Goal: Information Seeking & Learning: Check status

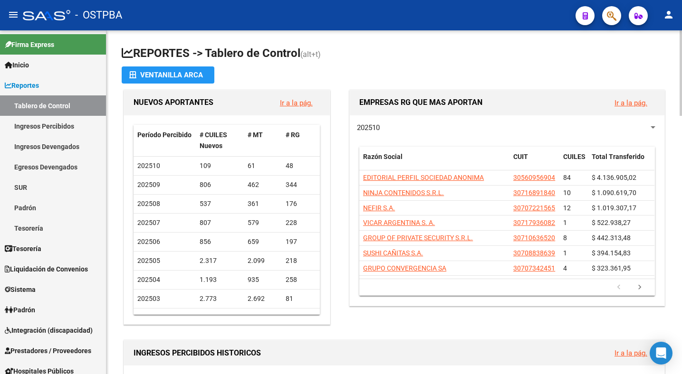
click at [430, 62] on h1 "REPORTES -> Tablero de Control (alt+t)" at bounding box center [394, 54] width 545 height 17
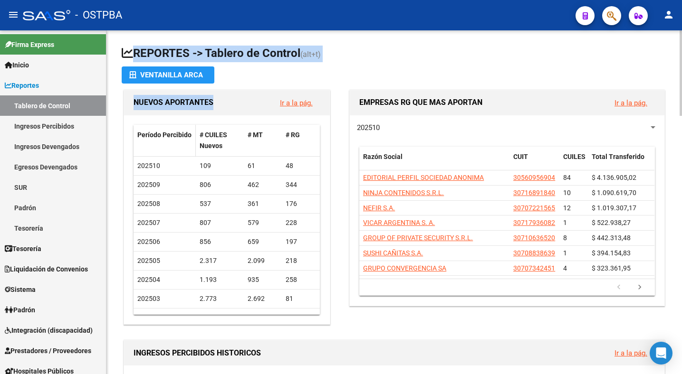
drag, startPoint x: 430, startPoint y: 62, endPoint x: 172, endPoint y: 152, distance: 272.7
click at [54, 350] on span "Prestadores / Proveedores" at bounding box center [48, 351] width 86 height 10
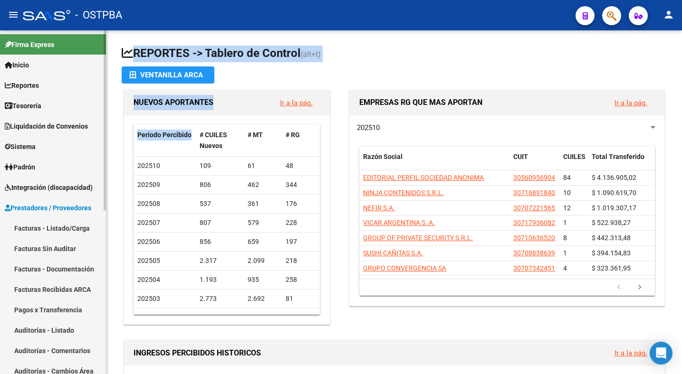
click at [62, 233] on link "Facturas - Listado/Carga" at bounding box center [53, 228] width 106 height 20
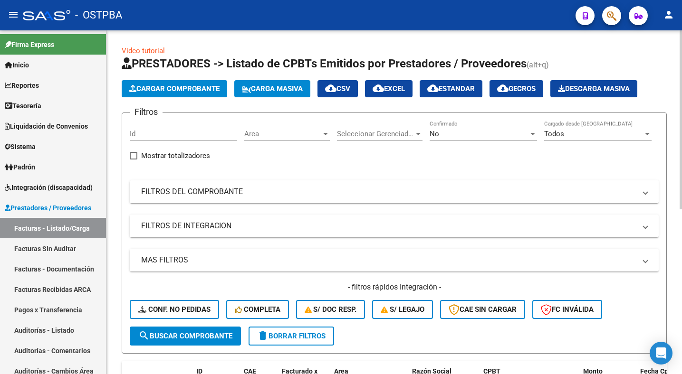
click at [232, 195] on mat-panel-title "FILTROS DEL COMPROBANTE" at bounding box center [388, 192] width 495 height 10
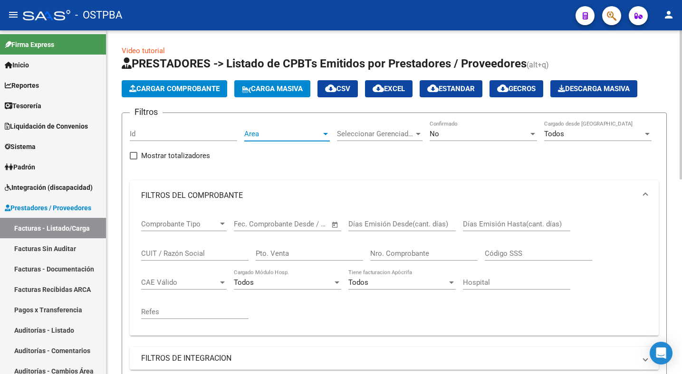
click at [322, 135] on div at bounding box center [325, 134] width 9 height 8
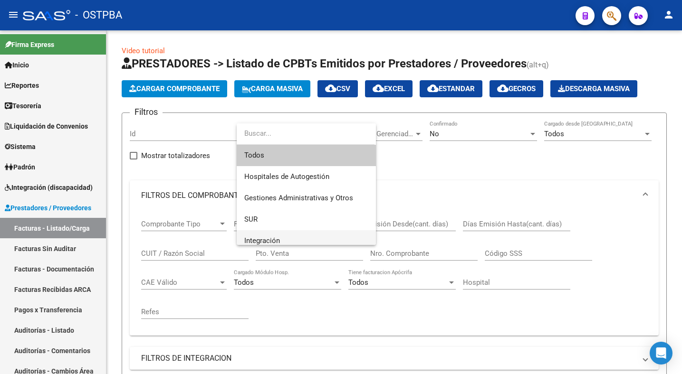
click at [300, 241] on span "Integración" at bounding box center [306, 240] width 124 height 21
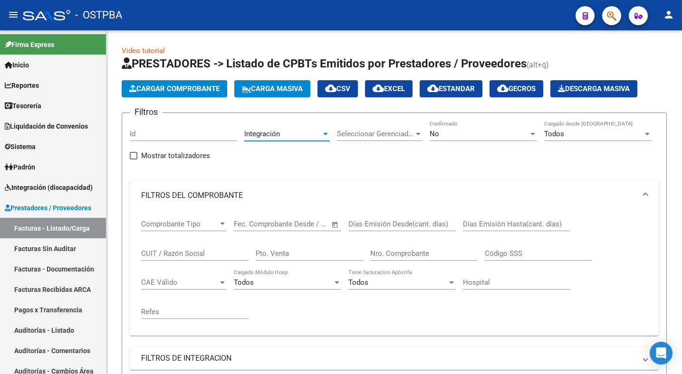
scroll to position [7, 0]
click at [521, 138] on div "No" at bounding box center [479, 134] width 99 height 9
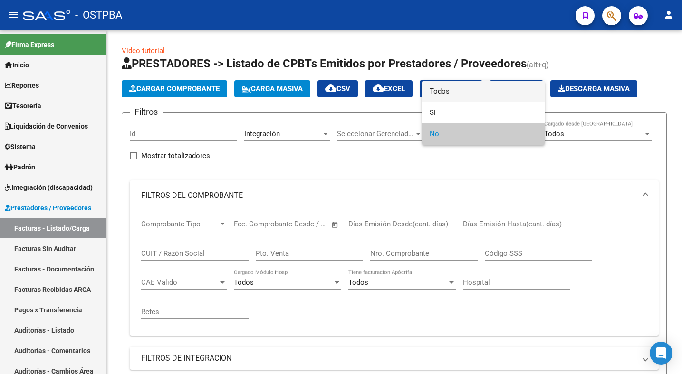
click at [495, 97] on span "Todos" at bounding box center [483, 91] width 107 height 21
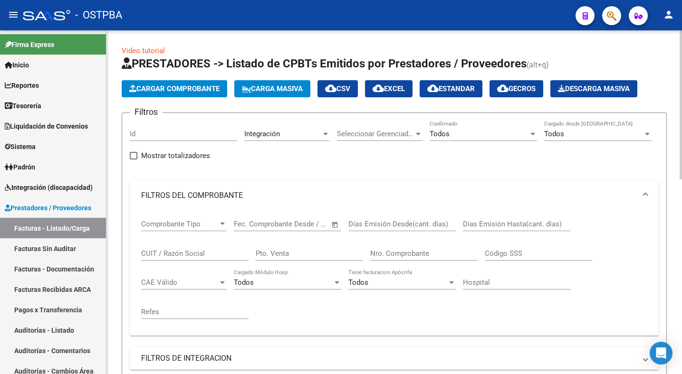
drag, startPoint x: 641, startPoint y: 273, endPoint x: 638, endPoint y: 315, distance: 41.9
click at [638, 315] on div "Comprobante Tipo Comprobante Tipo Fecha inicio – Fecha fin Fec. Comprobante Des…" at bounding box center [394, 269] width 506 height 117
drag, startPoint x: 642, startPoint y: 354, endPoint x: 641, endPoint y: 345, distance: 9.1
click at [640, 365] on mat-expansion-panel-header "FILTROS DE INTEGRACION" at bounding box center [394, 358] width 529 height 23
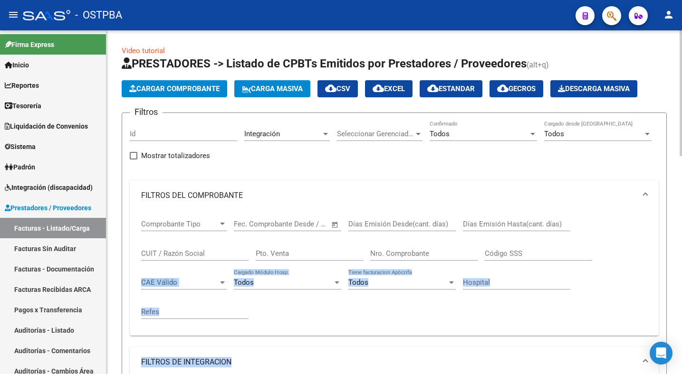
drag, startPoint x: 648, startPoint y: 261, endPoint x: 644, endPoint y: 373, distance: 111.7
click at [644, 373] on div "Filtros Id Integración Area Seleccionar Gerenciador Seleccionar Gerenciador Tod…" at bounding box center [394, 363] width 529 height 485
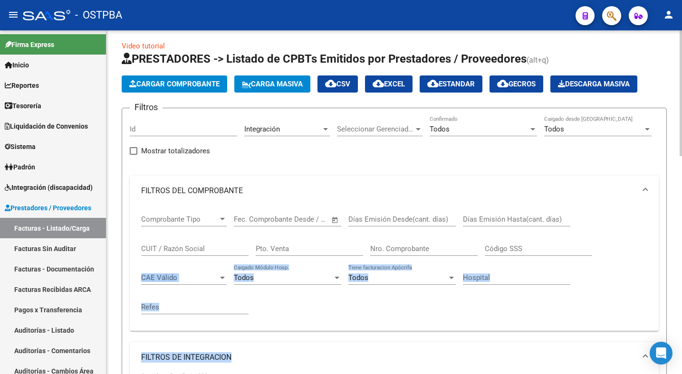
drag, startPoint x: 625, startPoint y: 283, endPoint x: 603, endPoint y: 190, distance: 96.0
click at [613, 190] on mat-expansion-panel "FILTROS DEL COMPROBANTE Comprobante Tipo Comprobante Tipo Fecha inicio – Fecha …" at bounding box center [394, 253] width 529 height 155
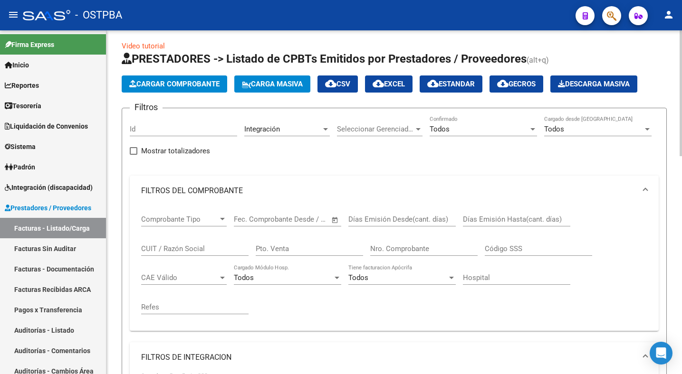
drag, startPoint x: 605, startPoint y: 357, endPoint x: 612, endPoint y: 367, distance: 12.7
click at [612, 367] on mat-expansion-panel-header "FILTROS DE INTEGRACION" at bounding box center [394, 358] width 529 height 30
drag, startPoint x: 674, startPoint y: 300, endPoint x: 673, endPoint y: 359, distance: 58.9
drag, startPoint x: 673, startPoint y: 368, endPoint x: 626, endPoint y: 374, distance: 47.9
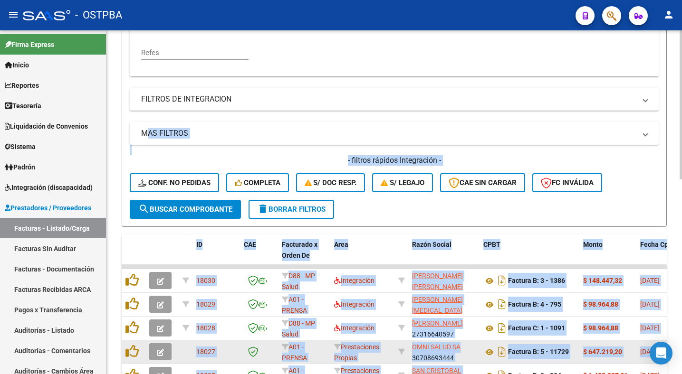
scroll to position [265, 0]
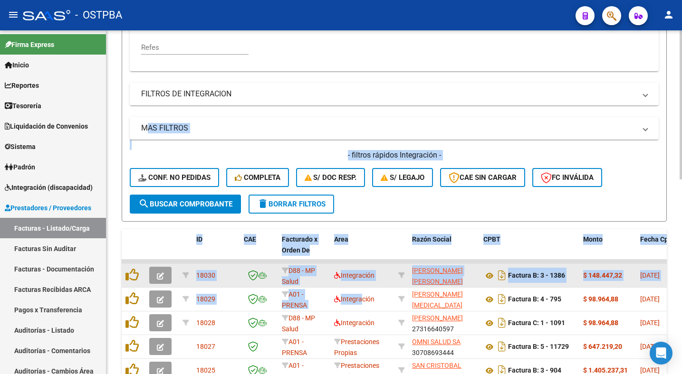
drag, startPoint x: 494, startPoint y: 347, endPoint x: 290, endPoint y: 276, distance: 215.9
click at [294, 277] on div "Video tutorial PRESTADORES -> Listado de CPBTs Emitidos por Prestadores / Prove…" at bounding box center [394, 155] width 545 height 748
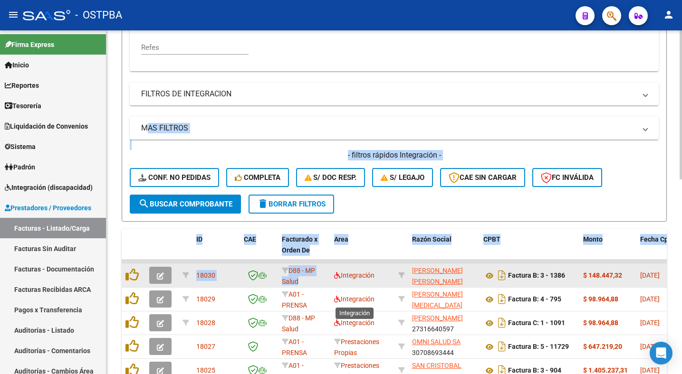
click at [292, 280] on datatable-scroller "18030 D88 - MP Salud Integración [PERSON_NAME] [PERSON_NAME] 23937371624 Factur…" at bounding box center [394, 381] width 545 height 242
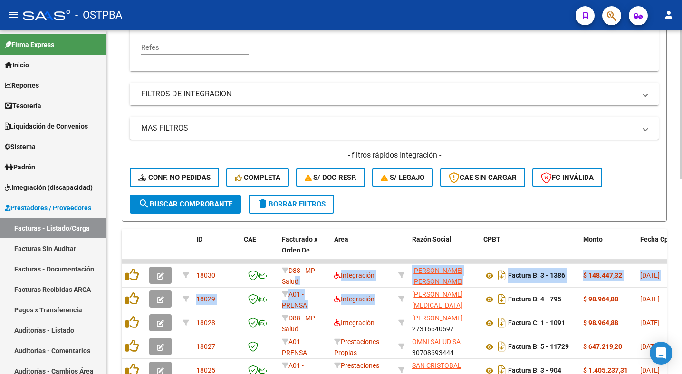
click at [187, 98] on mat-panel-title "FILTROS DE INTEGRACION" at bounding box center [388, 94] width 495 height 10
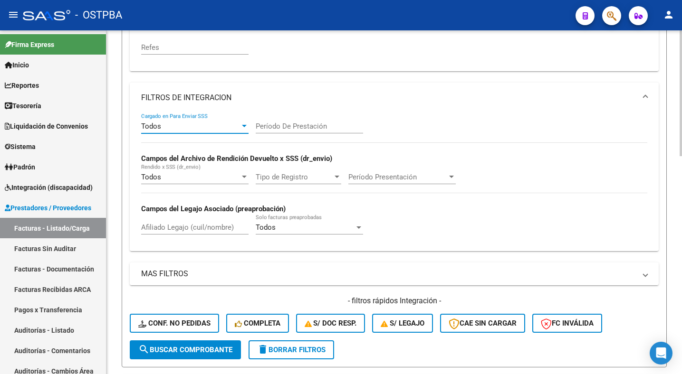
click at [211, 130] on div "Todos" at bounding box center [190, 126] width 99 height 9
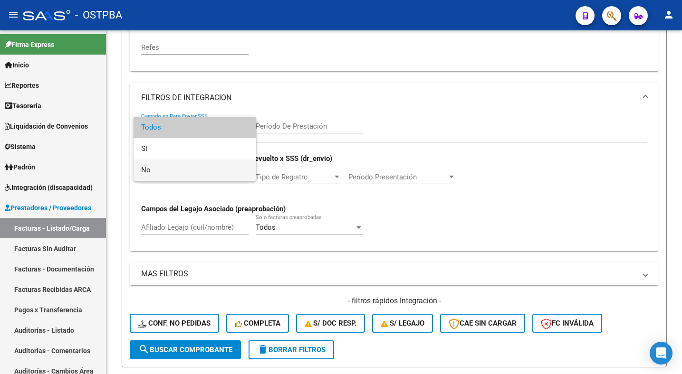
click at [193, 167] on span "No" at bounding box center [194, 170] width 107 height 21
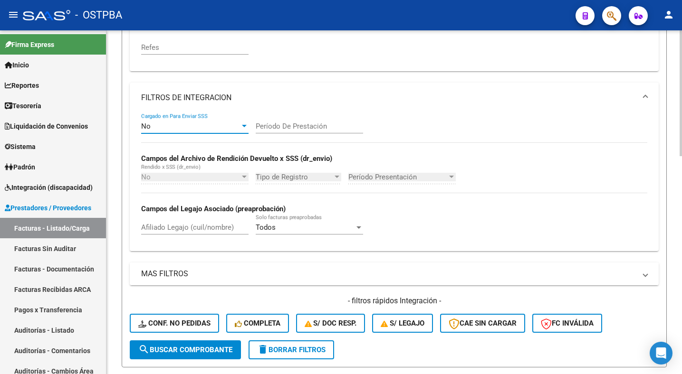
click at [175, 282] on mat-expansion-panel-header "MAS FILTROS" at bounding box center [394, 274] width 529 height 23
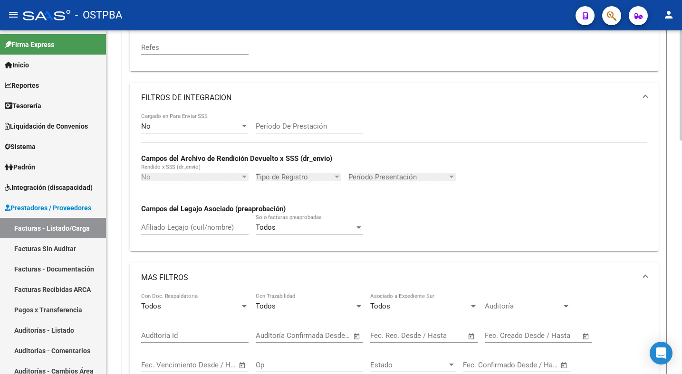
click at [468, 341] on span "Open calendar" at bounding box center [471, 336] width 23 height 23
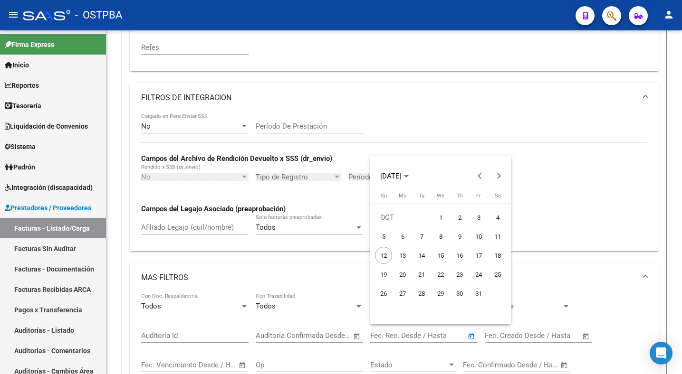
click at [437, 220] on span "1" at bounding box center [440, 217] width 17 height 17
type input "[DATE]"
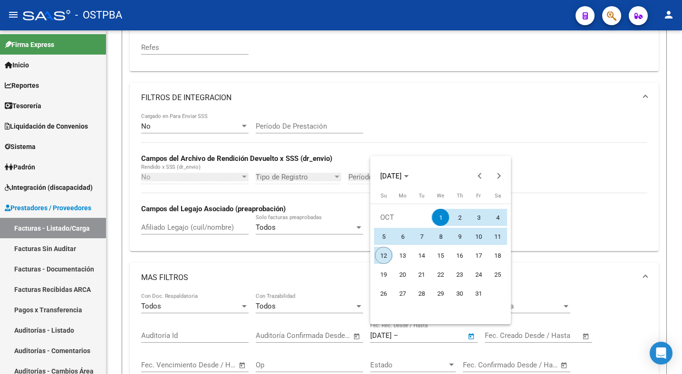
click at [389, 256] on span "12" at bounding box center [383, 255] width 17 height 17
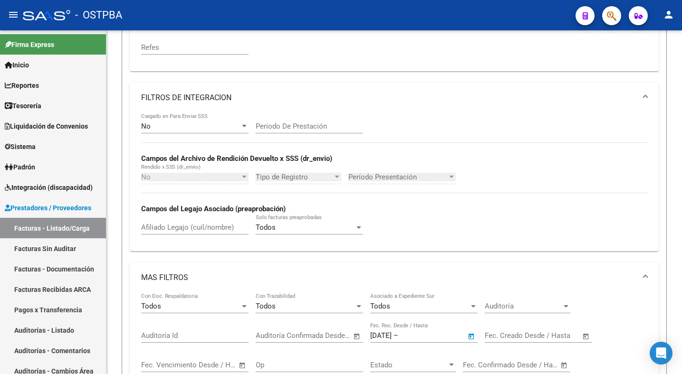
type input "[DATE]"
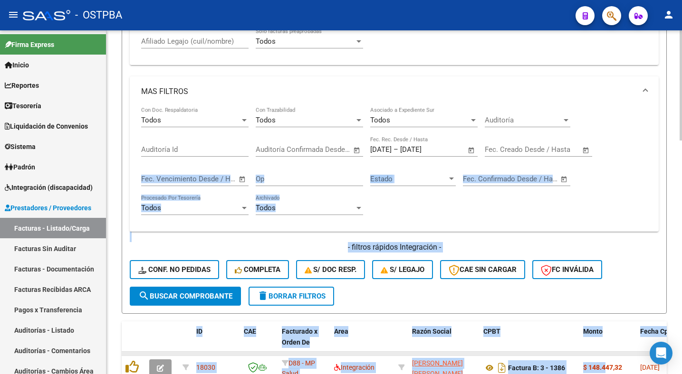
scroll to position [478, 0]
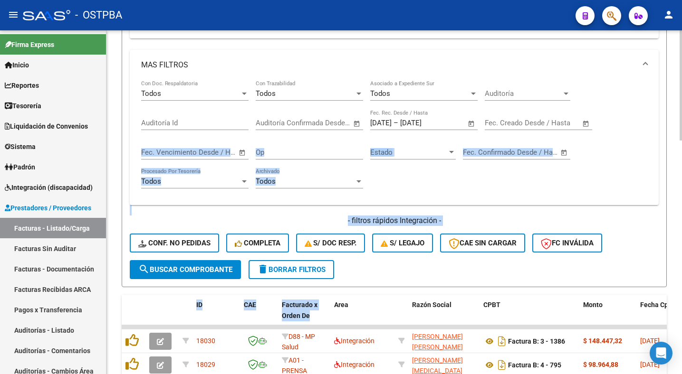
drag, startPoint x: 603, startPoint y: 347, endPoint x: 349, endPoint y: 292, distance: 260.1
click at [349, 292] on div "Video tutorial PRESTADORES -> Listado de CPBTs Emitidos por Prestadores / Prove…" at bounding box center [394, 81] width 545 height 1026
click at [164, 268] on span "search Buscar Comprobante" at bounding box center [185, 270] width 94 height 9
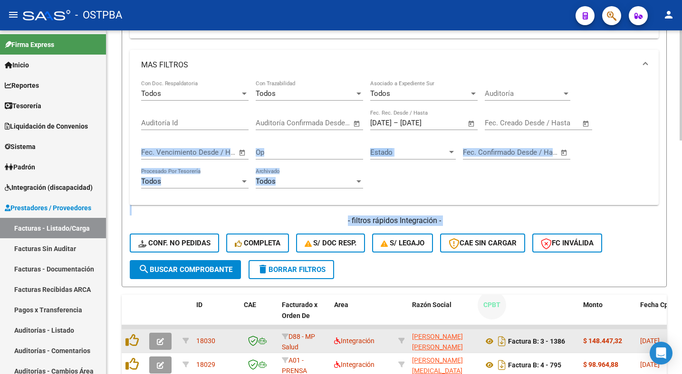
drag, startPoint x: 547, startPoint y: 302, endPoint x: 550, endPoint y: 354, distance: 52.8
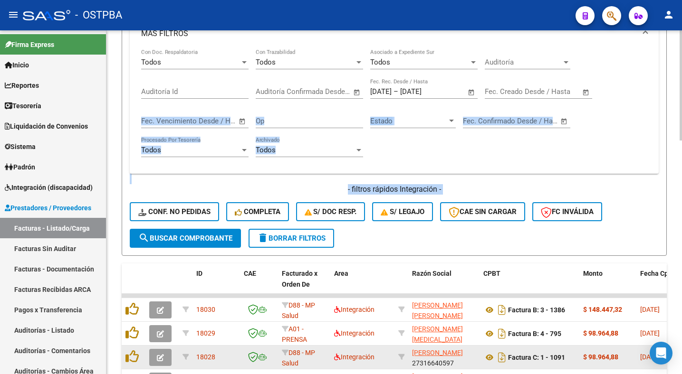
drag, startPoint x: 550, startPoint y: 354, endPoint x: 552, endPoint y: 374, distance: 19.6
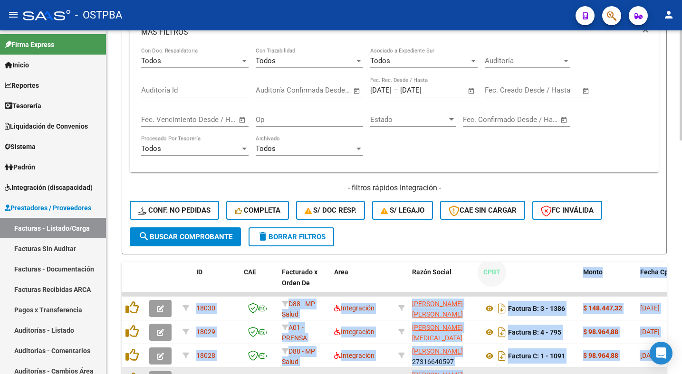
scroll to position [513, 0]
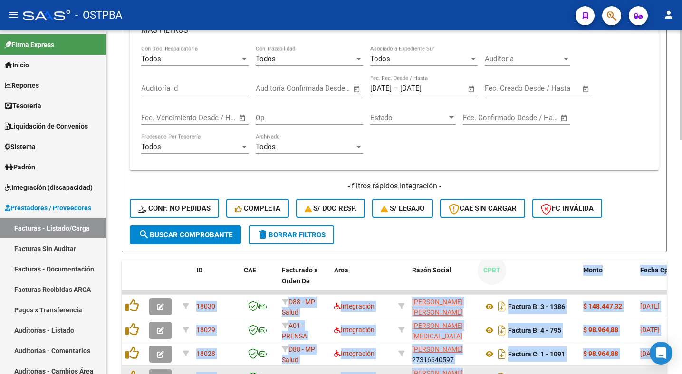
drag, startPoint x: 572, startPoint y: 271, endPoint x: 572, endPoint y: 374, distance: 103.1
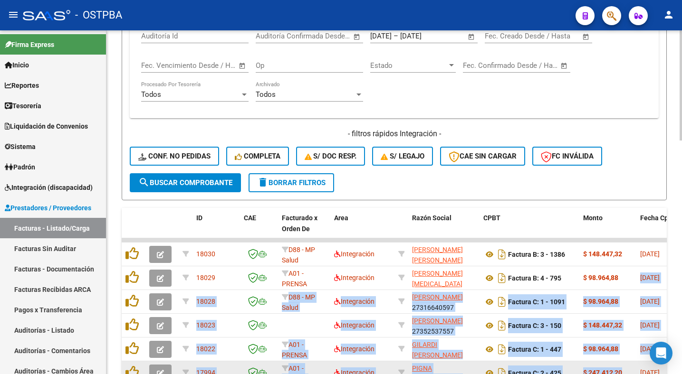
drag, startPoint x: 618, startPoint y: 335, endPoint x: 621, endPoint y: 374, distance: 39.1
click at [621, 374] on datatable-scroller "18030 D88 - MP Salud Integración [PERSON_NAME] [PERSON_NAME] 23937371624 Factur…" at bounding box center [394, 360] width 545 height 242
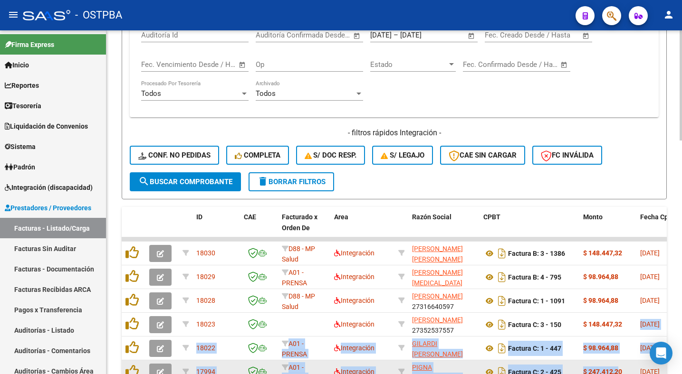
drag, startPoint x: 617, startPoint y: 334, endPoint x: 617, endPoint y: 374, distance: 40.4
click at [617, 374] on datatable-scroller "18030 D88 - MP Salud Integración [PERSON_NAME] [PERSON_NAME] 23937371624 Factur…" at bounding box center [394, 359] width 545 height 242
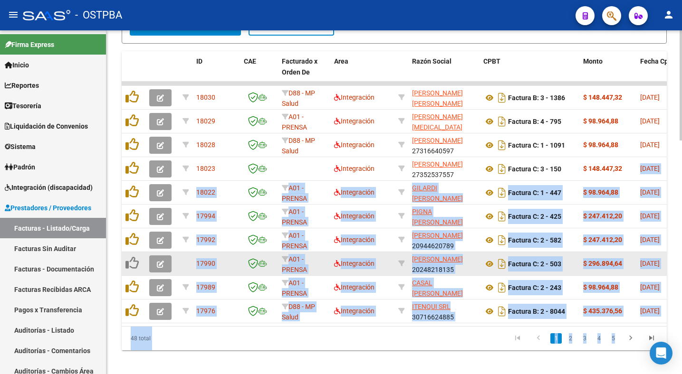
scroll to position [730, 0]
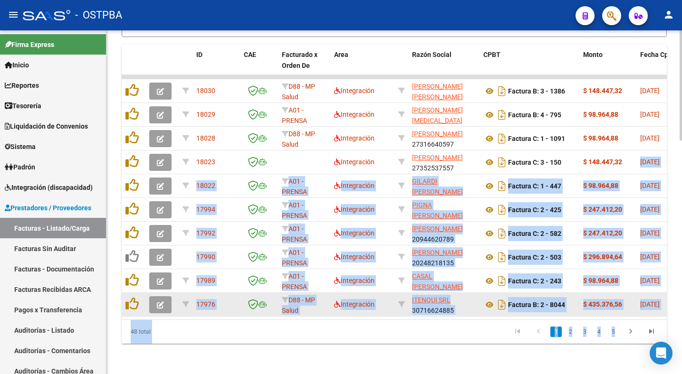
drag, startPoint x: 627, startPoint y: 327, endPoint x: 528, endPoint y: 301, distance: 102.2
click at [538, 307] on datatable-scroller "18030 D88 - MP Salud Integración [PERSON_NAME] [PERSON_NAME] 23937371624 Factur…" at bounding box center [394, 196] width 545 height 242
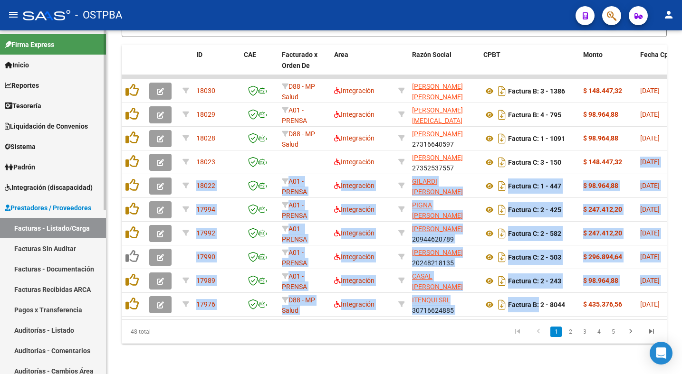
click at [31, 88] on span "Reportes" at bounding box center [22, 85] width 34 height 10
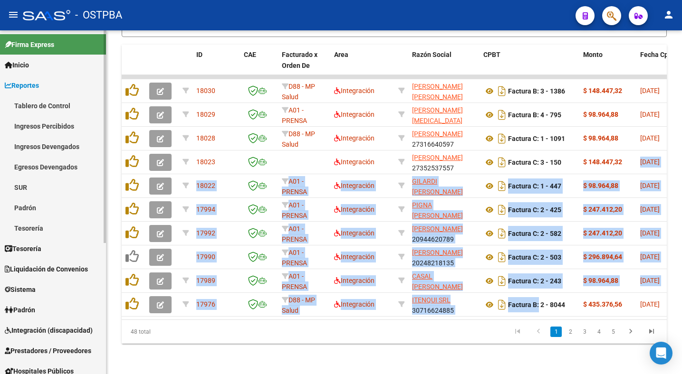
click at [54, 124] on link "Ingresos Percibidos" at bounding box center [53, 126] width 106 height 20
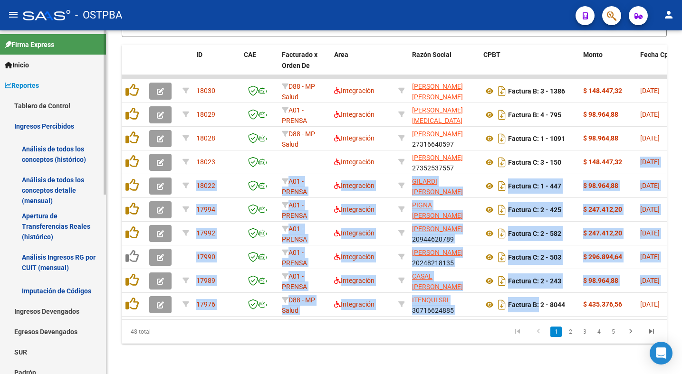
click at [46, 180] on link "Análisis de todos los conceptos detalle (mensual)" at bounding box center [53, 190] width 106 height 36
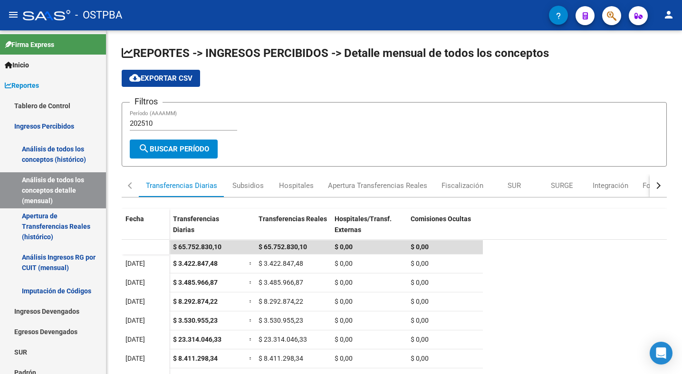
click at [666, 19] on mat-icon "person" at bounding box center [668, 14] width 11 height 11
click at [660, 59] on button "exit_to_app Salir" at bounding box center [649, 62] width 58 height 23
